Goal: Task Accomplishment & Management: Use online tool/utility

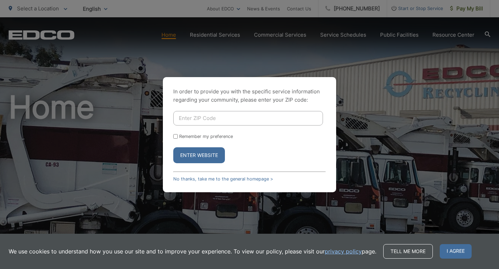
click at [204, 120] on input "Enter ZIP Code" at bounding box center [248, 118] width 150 height 15
type input "91945"
click at [193, 159] on button "Enter Website" at bounding box center [199, 155] width 52 height 16
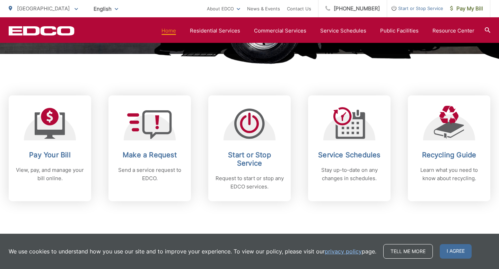
scroll to position [289, 0]
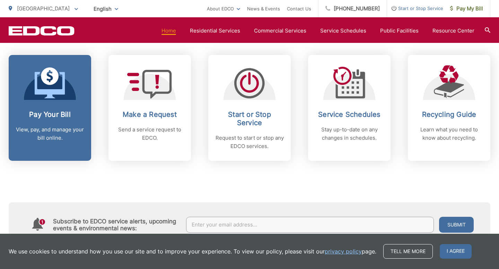
click at [61, 118] on h2 "Pay Your Bill" at bounding box center [50, 114] width 69 height 8
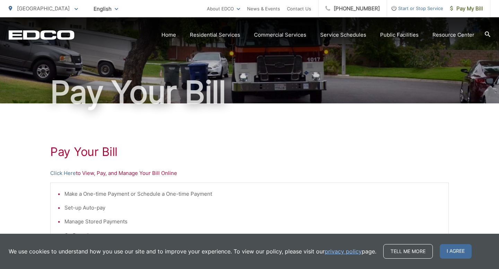
scroll to position [38, 0]
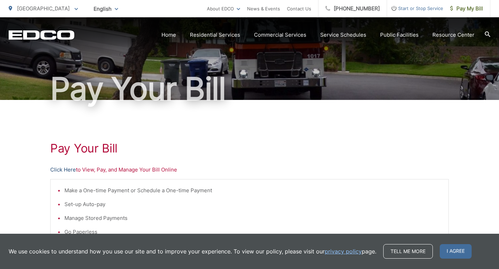
click at [69, 170] on link "Click Here" at bounding box center [63, 170] width 26 height 8
